Goal: Transaction & Acquisition: Book appointment/travel/reservation

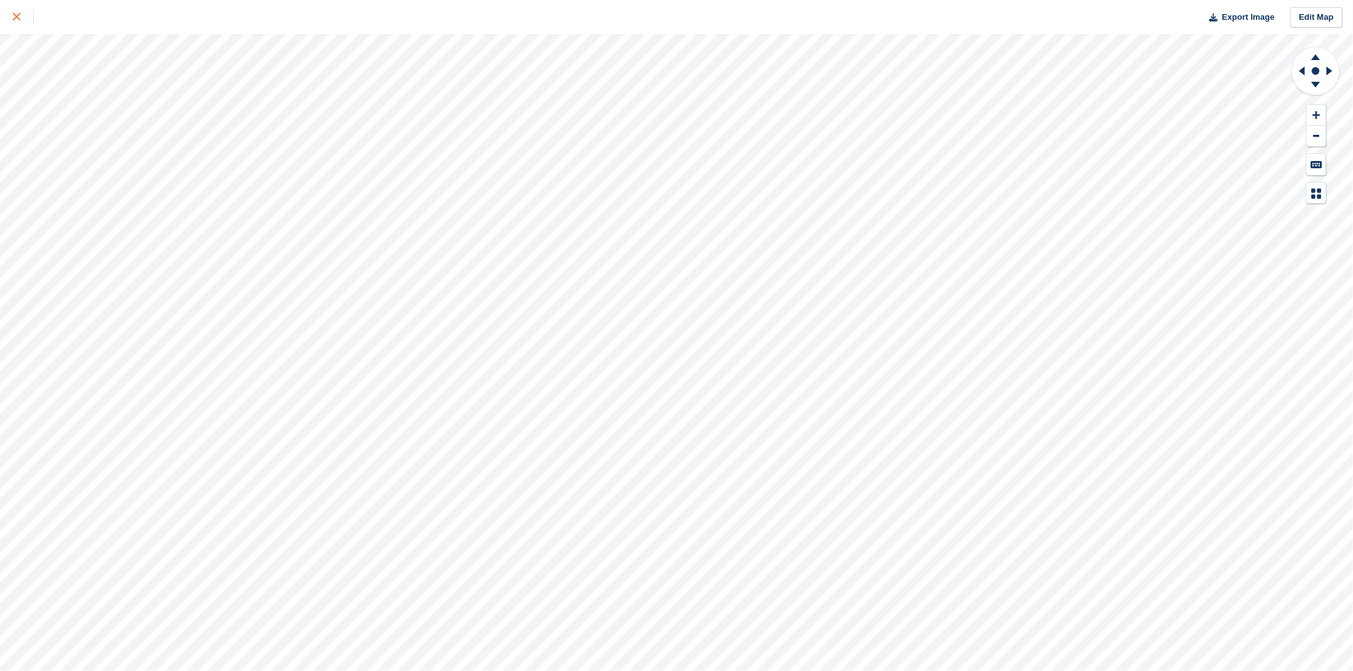
click at [15, 19] on icon at bounding box center [17, 17] width 8 height 8
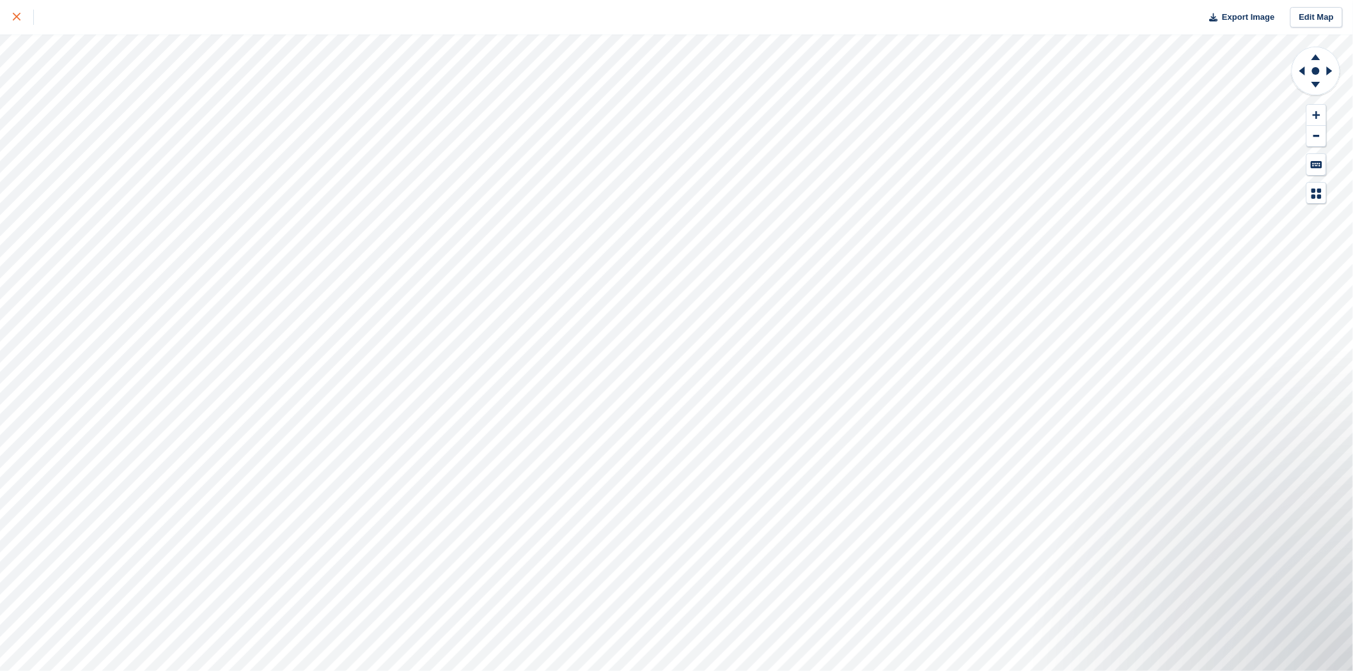
click at [12, 16] on link at bounding box center [17, 17] width 34 height 35
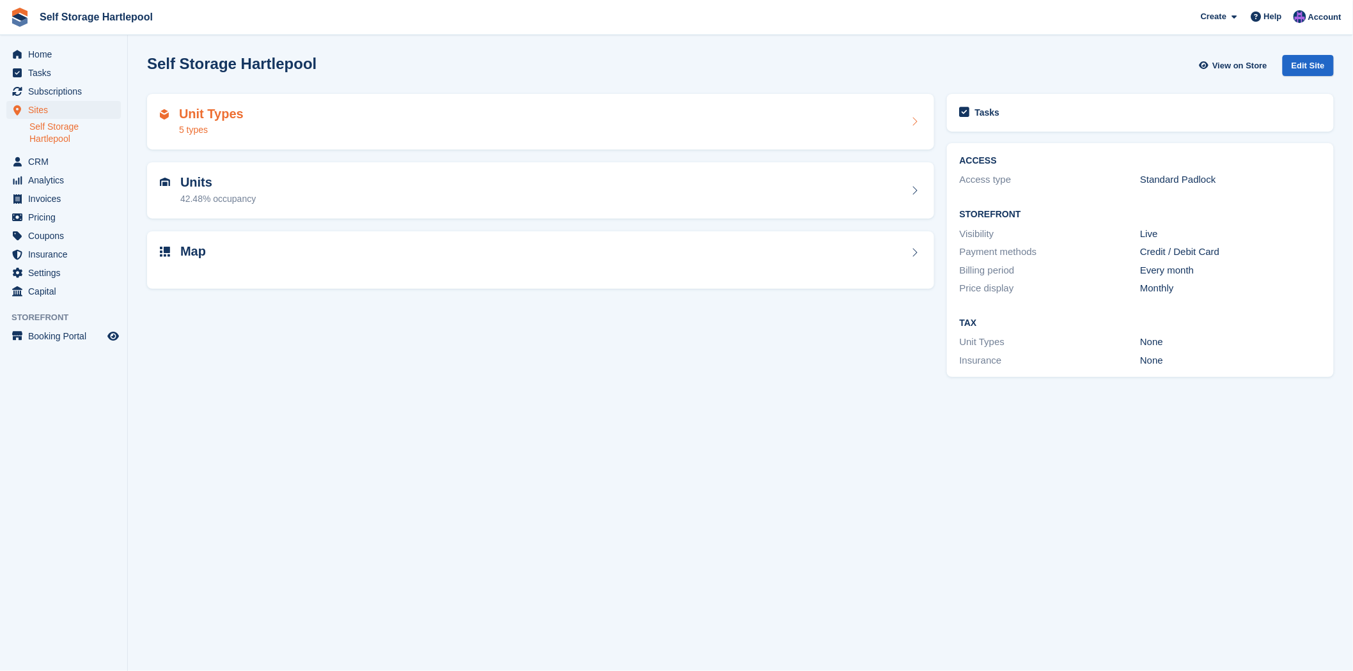
click at [504, 130] on div "Unit Types 5 types" at bounding box center [541, 122] width 762 height 31
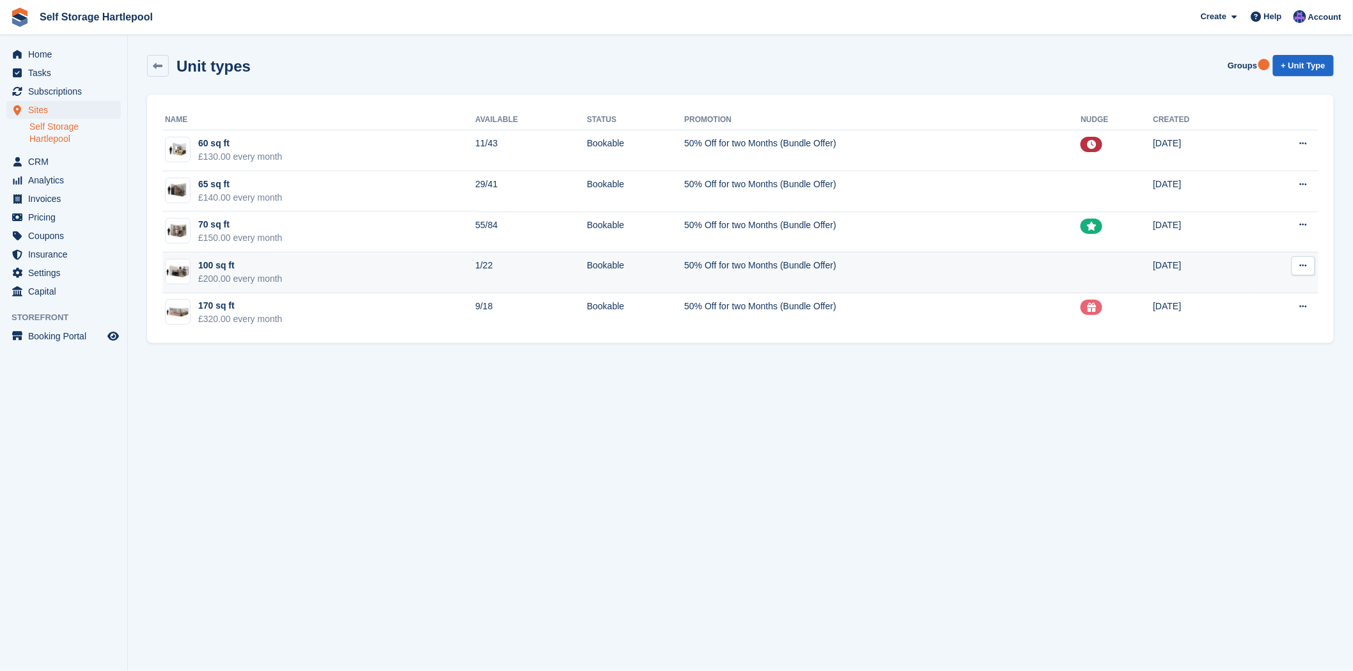
click at [379, 265] on td "100 sq ft £200.00 every month" at bounding box center [318, 273] width 313 height 41
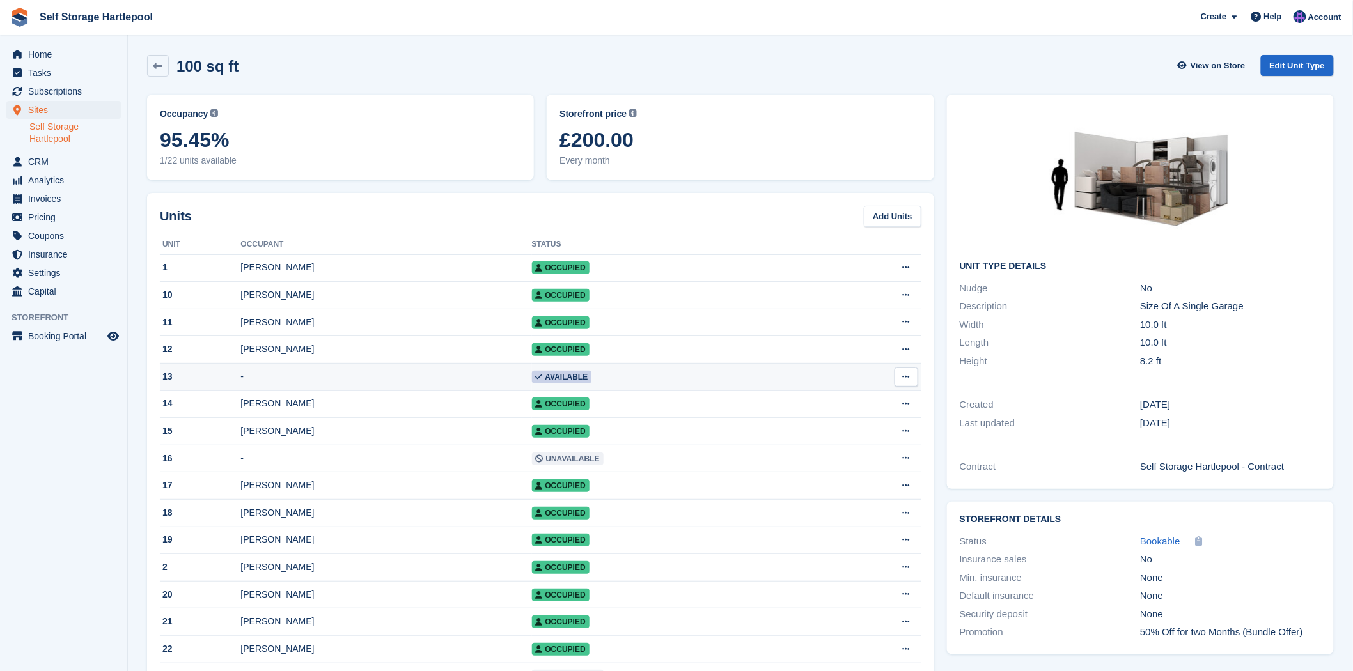
click at [347, 381] on td "-" at bounding box center [385, 377] width 291 height 27
